Goal: Task Accomplishment & Management: Use online tool/utility

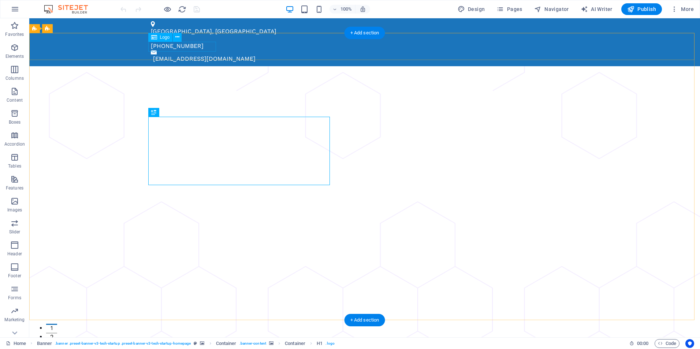
select select "px"
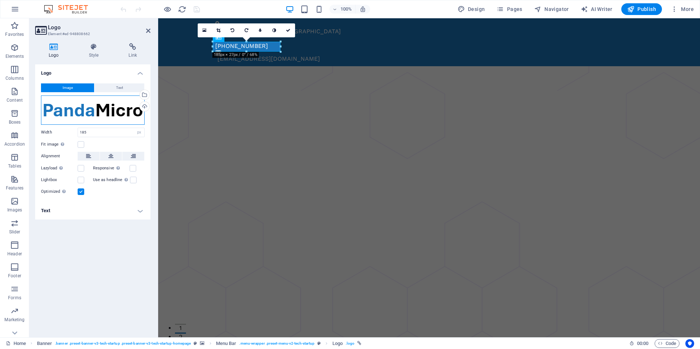
click at [107, 109] on div "Drag files here, click to choose files or select files from Files or our free s…" at bounding box center [93, 110] width 104 height 29
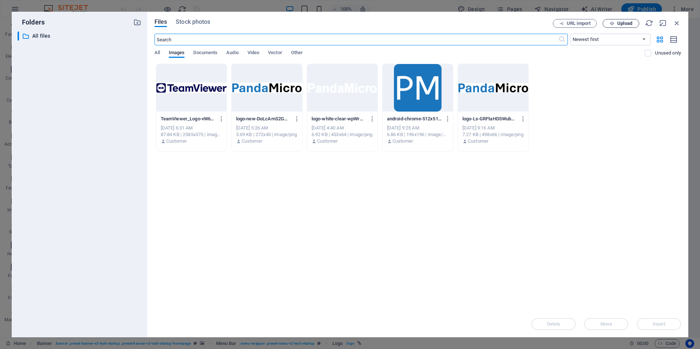
click at [617, 25] on span "Upload" at bounding box center [624, 23] width 15 height 4
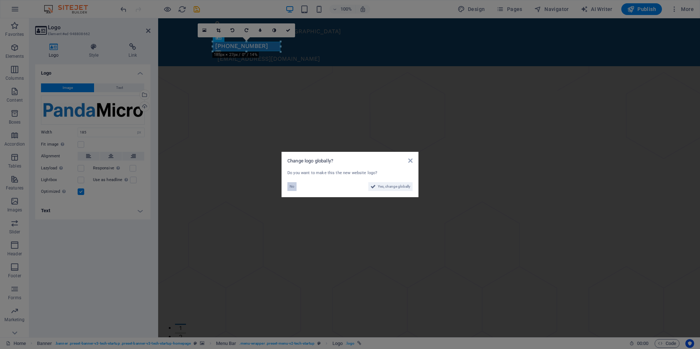
click at [293, 188] on span "No" at bounding box center [292, 186] width 5 height 9
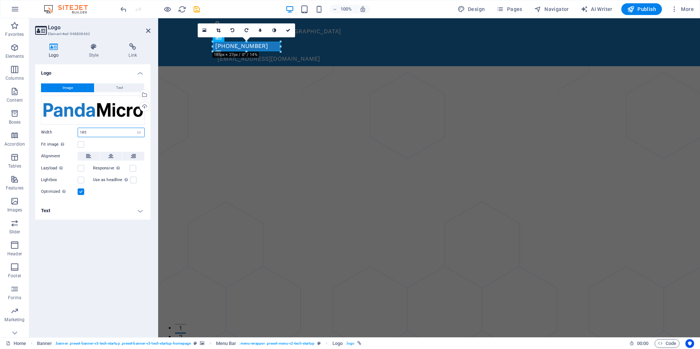
drag, startPoint x: 97, startPoint y: 132, endPoint x: 42, endPoint y: 128, distance: 55.1
click at [42, 128] on div "Width 185 Default auto px rem % em vh vw" at bounding box center [93, 133] width 104 height 10
type input "200"
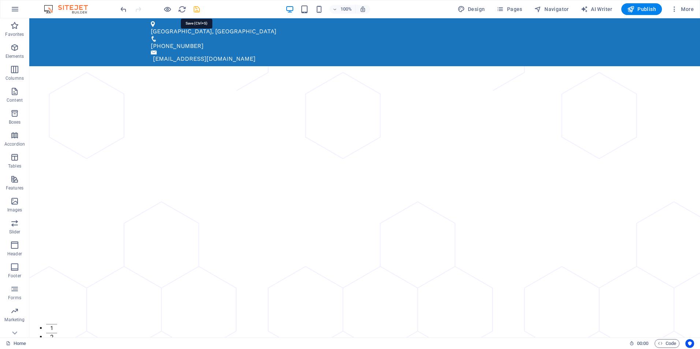
click at [195, 8] on icon "save" at bounding box center [197, 9] width 8 height 8
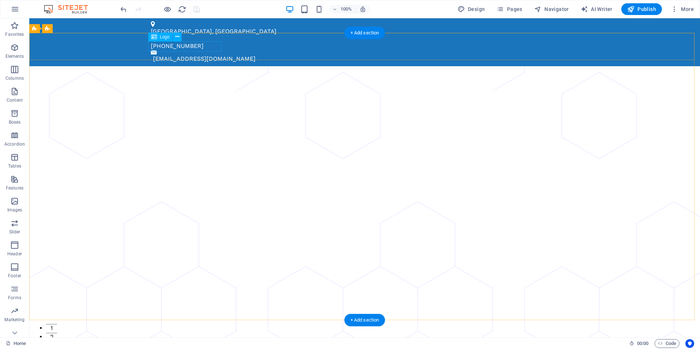
select select "px"
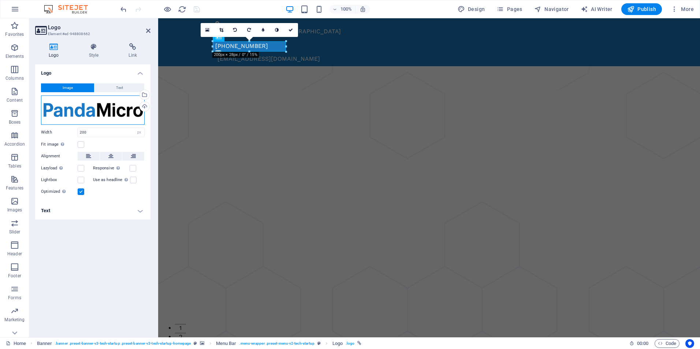
click at [97, 111] on div "Drag files here, click to choose files or select files from Files or our free s…" at bounding box center [93, 110] width 104 height 29
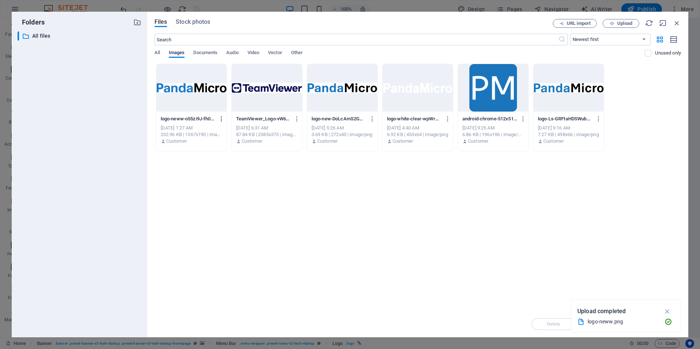
click at [221, 119] on icon "button" at bounding box center [221, 119] width 7 height 7
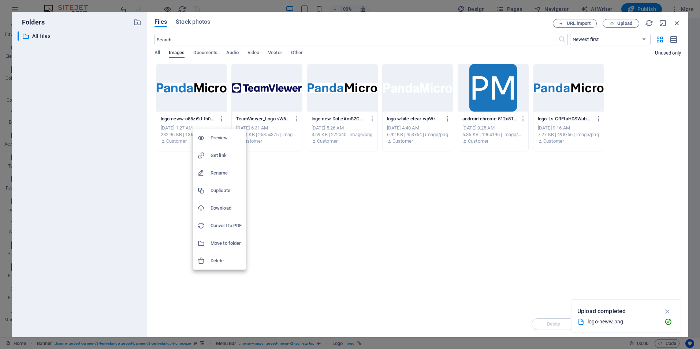
click at [217, 259] on h6 "Delete" at bounding box center [226, 261] width 31 height 9
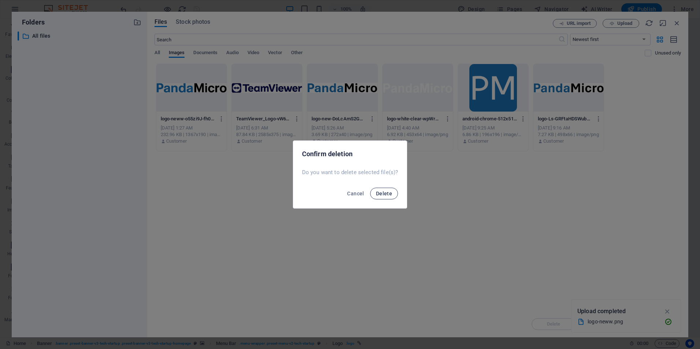
click at [387, 195] on span "Delete" at bounding box center [384, 194] width 16 height 6
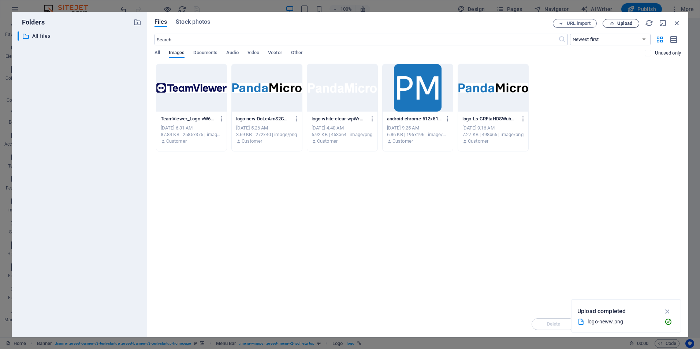
click at [621, 21] on span "Upload" at bounding box center [624, 23] width 15 height 4
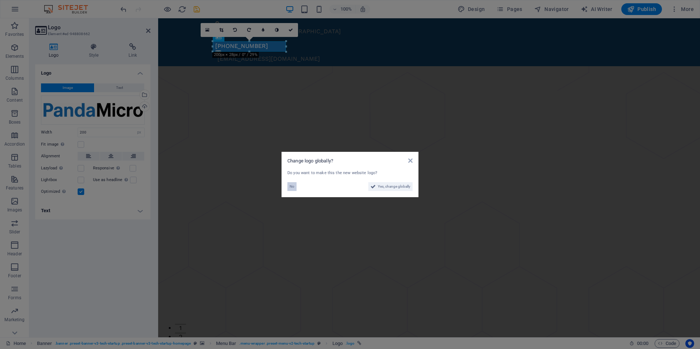
click at [292, 189] on span "No" at bounding box center [292, 186] width 5 height 9
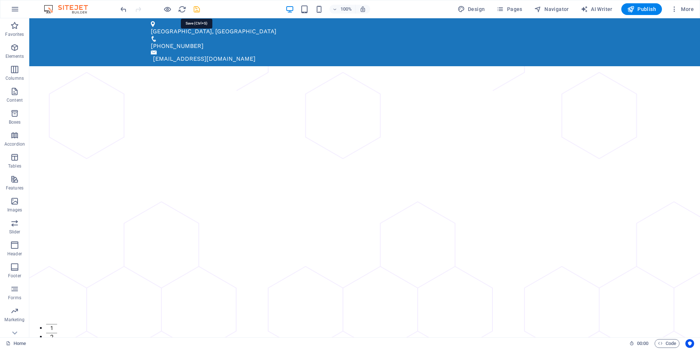
click at [197, 7] on icon "save" at bounding box center [197, 9] width 8 height 8
click at [643, 8] on span "Publish" at bounding box center [641, 8] width 29 height 7
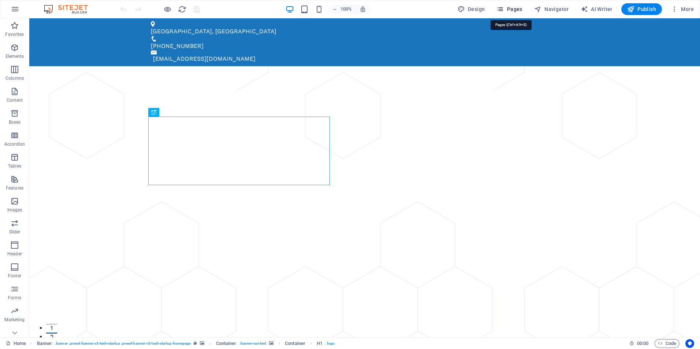
click at [510, 7] on span "Pages" at bounding box center [510, 8] width 26 height 7
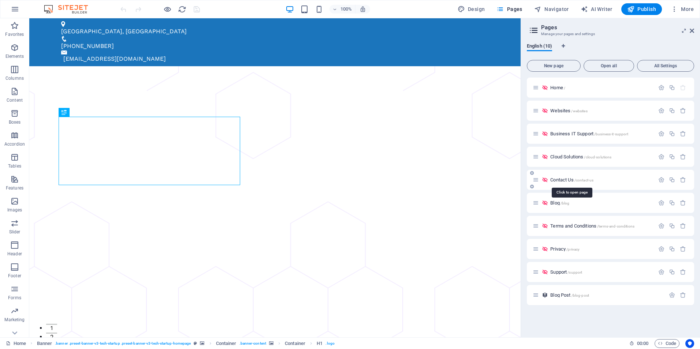
click at [561, 179] on span "Contact Us /contact-us" at bounding box center [571, 179] width 43 height 5
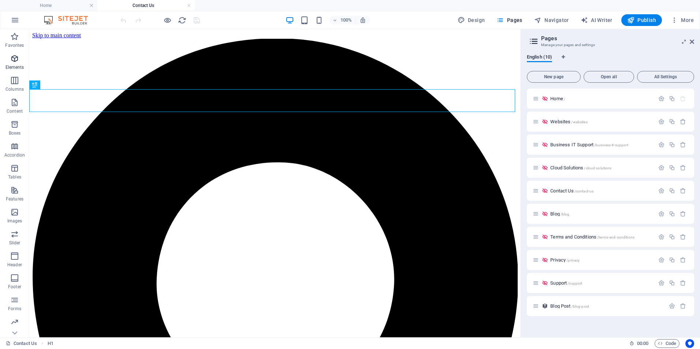
click at [15, 59] on icon "button" at bounding box center [14, 58] width 9 height 9
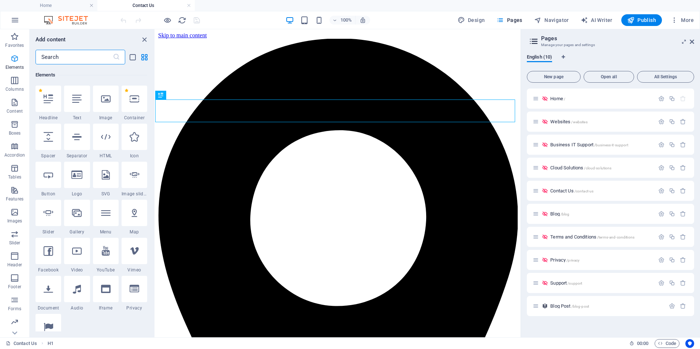
scroll to position [78, 0]
click at [146, 40] on icon "close panel" at bounding box center [144, 40] width 8 height 8
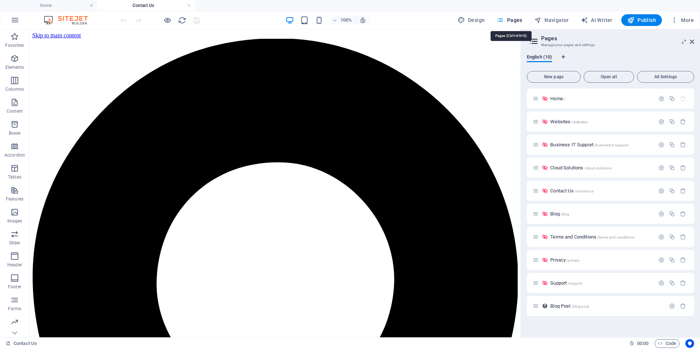
click at [517, 18] on span "Pages" at bounding box center [510, 19] width 26 height 7
click at [553, 285] on span "Support /support" at bounding box center [566, 283] width 32 height 5
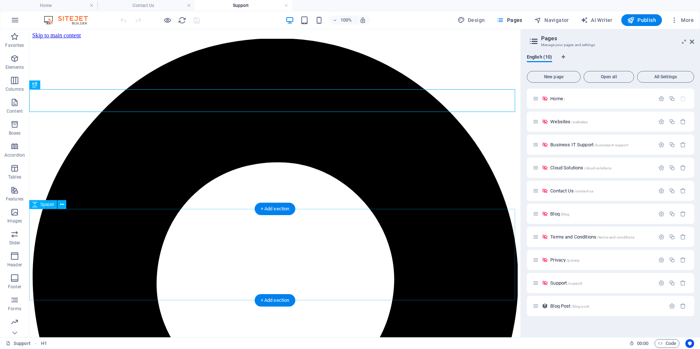
scroll to position [0, 0]
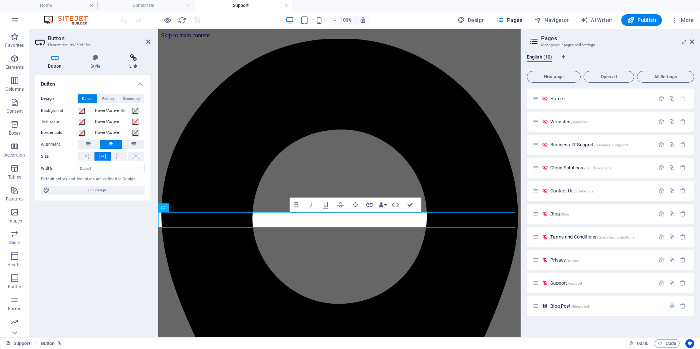
click at [137, 59] on icon at bounding box center [133, 57] width 34 height 7
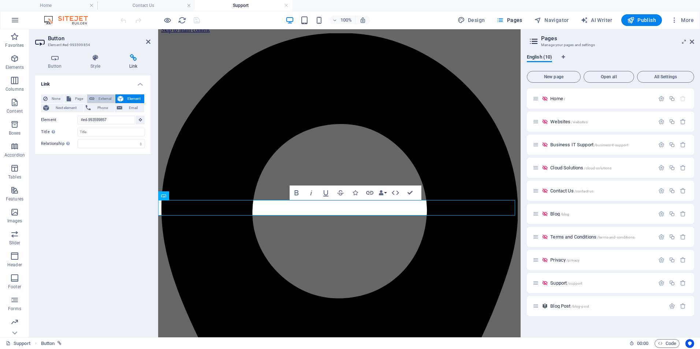
scroll to position [3, 0]
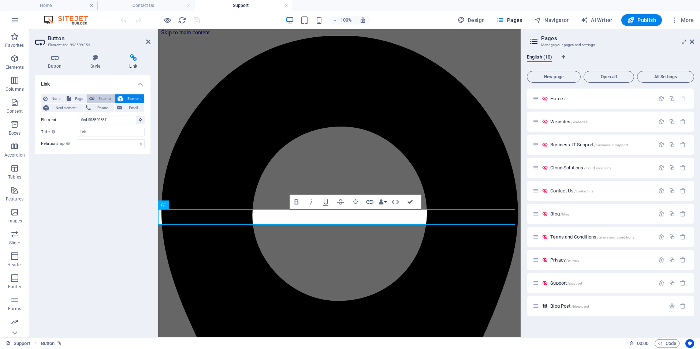
click at [103, 98] on span "External" at bounding box center [105, 98] width 16 height 9
select select "blank"
click at [127, 97] on span "Element" at bounding box center [134, 98] width 16 height 9
click at [73, 96] on span "Page" at bounding box center [78, 98] width 11 height 9
select select
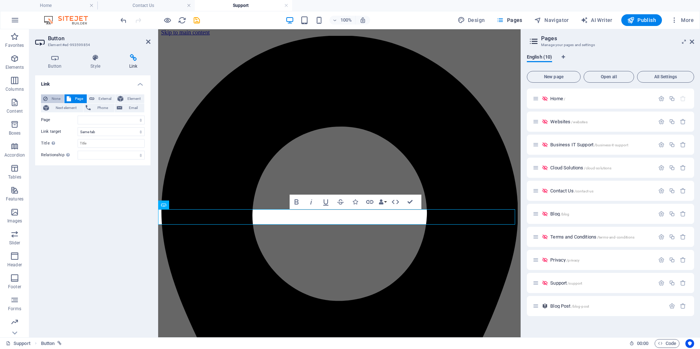
click at [54, 96] on span "None" at bounding box center [56, 98] width 12 height 9
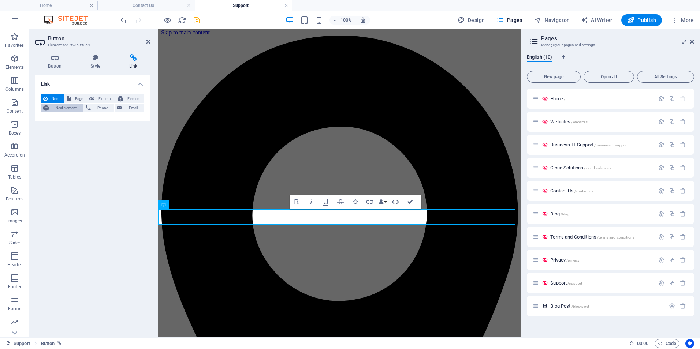
click at [63, 108] on span "Next element" at bounding box center [66, 108] width 30 height 9
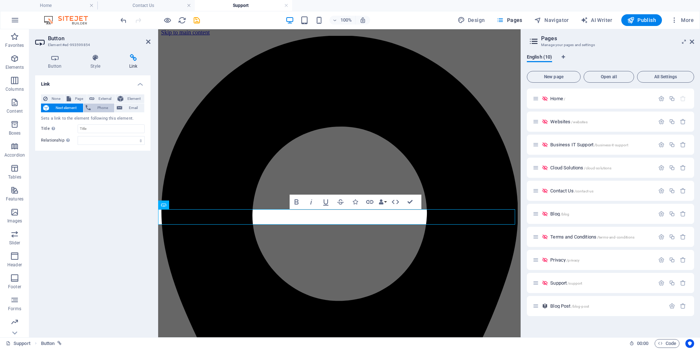
click at [103, 107] on span "Phone" at bounding box center [102, 108] width 19 height 9
click at [127, 109] on span "Email" at bounding box center [134, 108] width 18 height 9
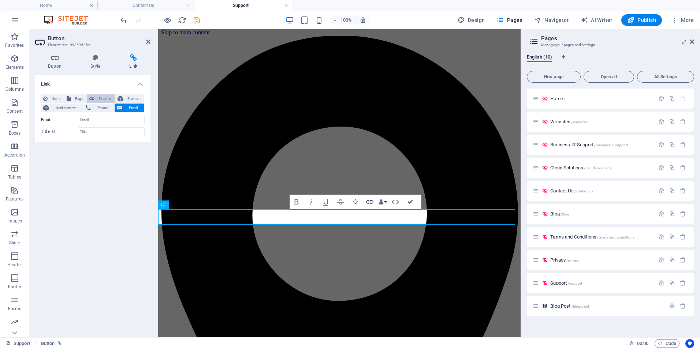
click at [105, 97] on span "External" at bounding box center [105, 98] width 16 height 9
select select "blank"
